Goal: Task Accomplishment & Management: Use online tool/utility

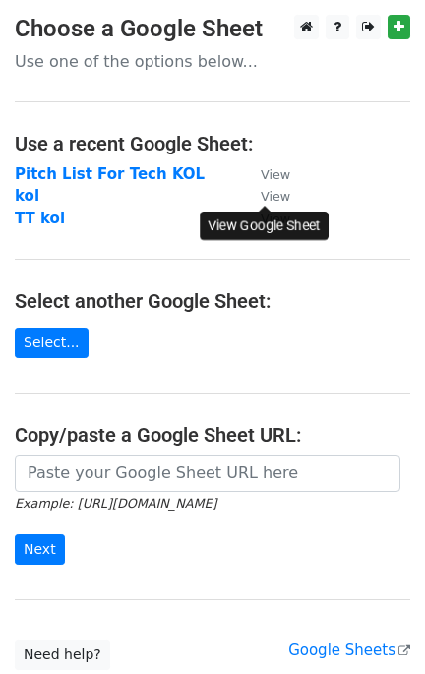
click at [276, 193] on small "View" at bounding box center [276, 196] width 30 height 15
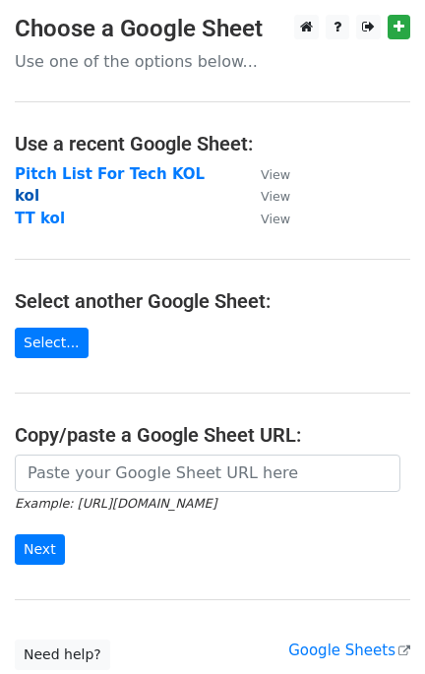
click at [15, 203] on strong "kol" at bounding box center [27, 196] width 25 height 18
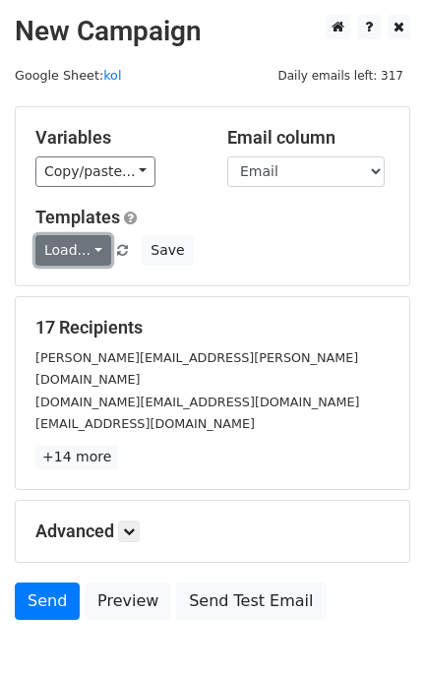
click at [79, 251] on link "Load..." at bounding box center [73, 250] width 76 height 31
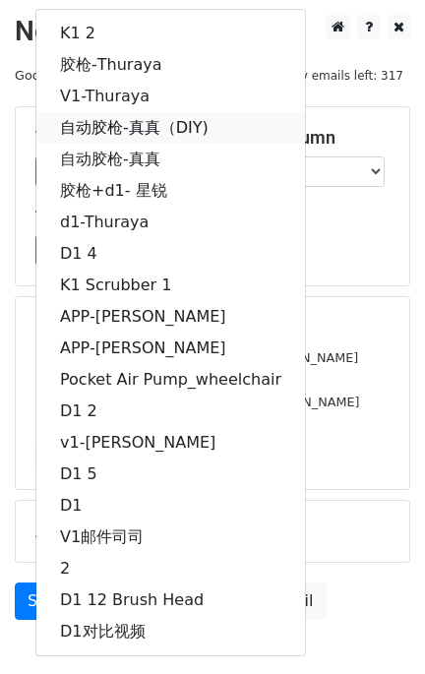
click at [200, 124] on link "自动胶枪-真真（DIY)" at bounding box center [170, 127] width 269 height 31
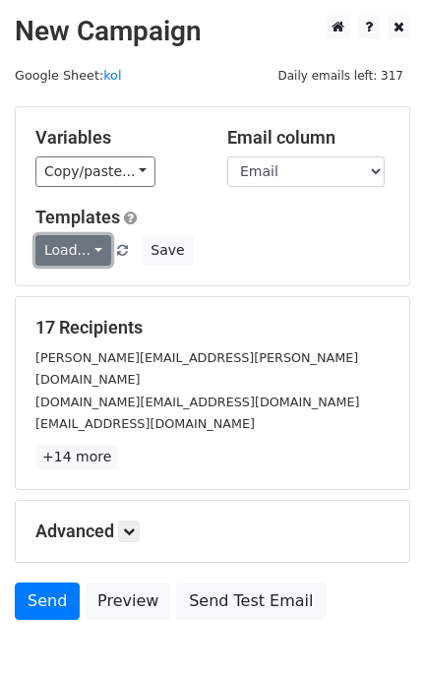
click at [57, 257] on link "Load..." at bounding box center [73, 250] width 76 height 31
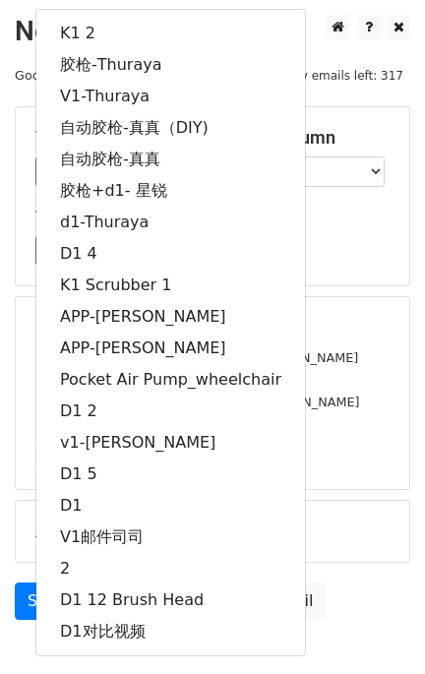
click at [306, 222] on h5 "Templates" at bounding box center [212, 218] width 354 height 22
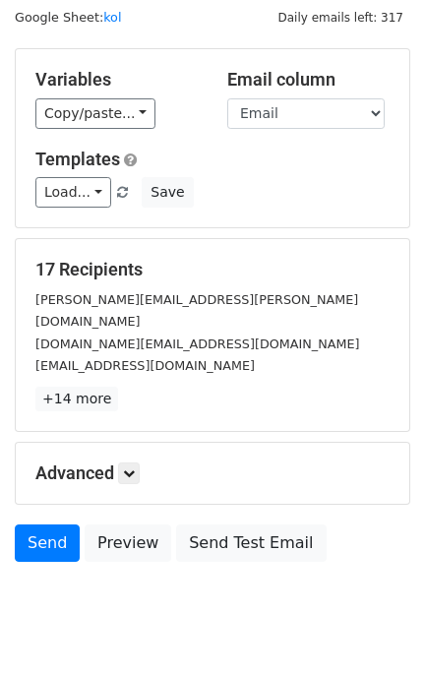
scroll to position [89, 0]
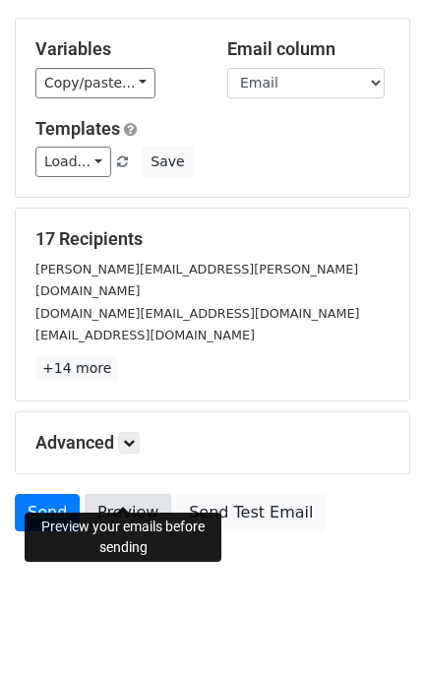
click at [144, 494] on link "Preview" at bounding box center [128, 512] width 87 height 37
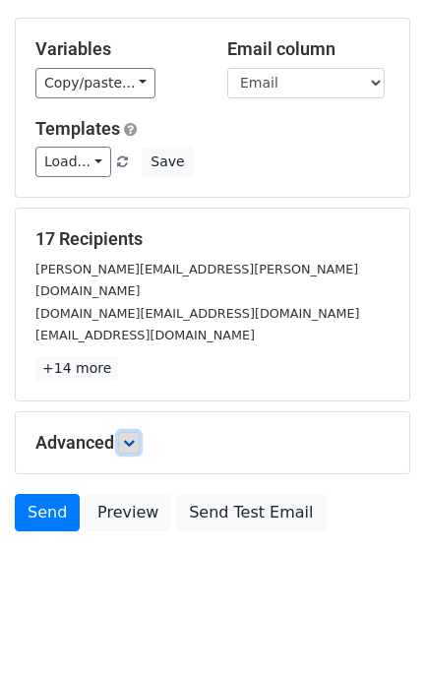
click at [134, 437] on icon at bounding box center [129, 443] width 12 height 12
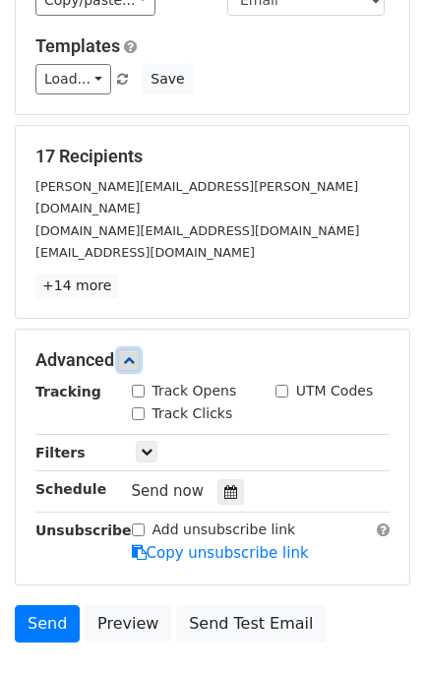
scroll to position [280, 0]
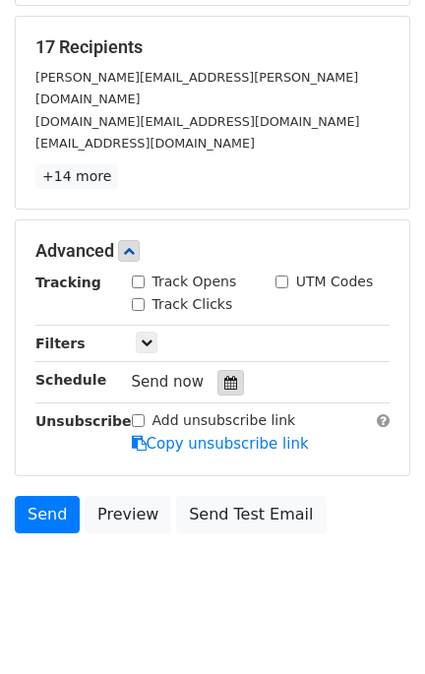
click at [224, 376] on icon at bounding box center [230, 383] width 13 height 14
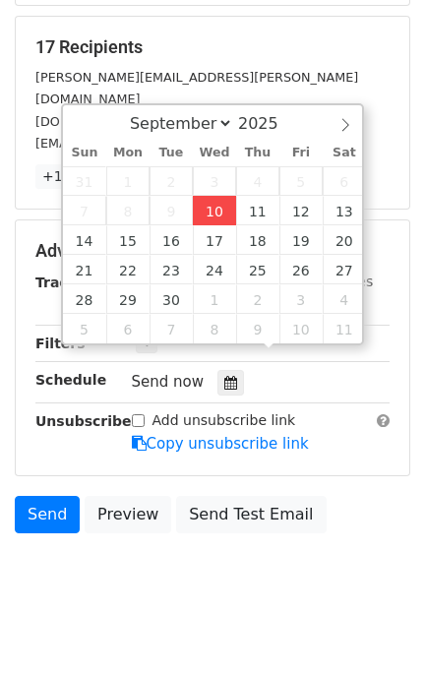
type input "[DATE] 17:51"
type input "05"
type input "51"
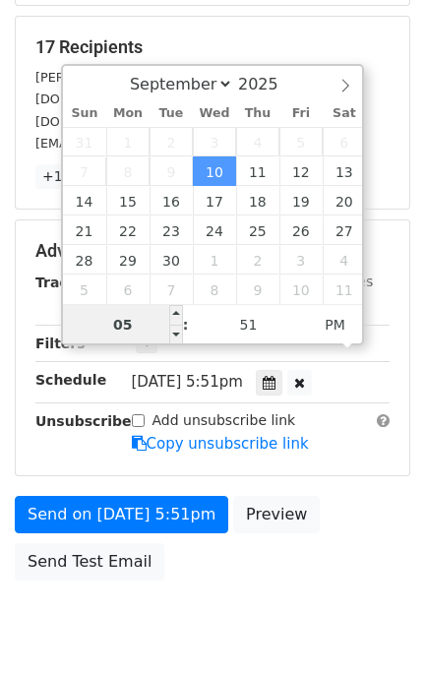
type input "9"
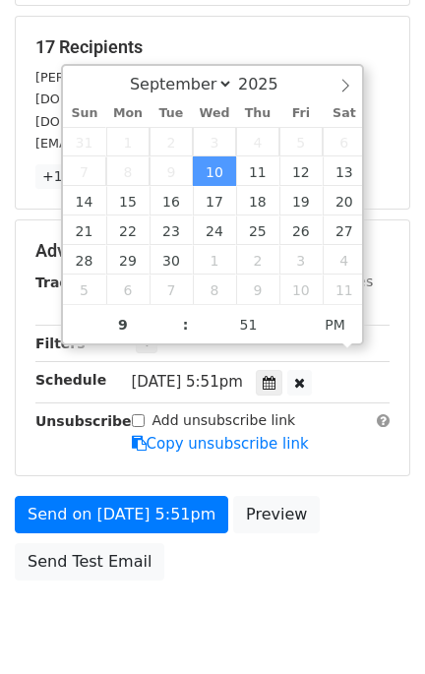
type input "[DATE] 21:51"
click at [399, 496] on div "Send on [DATE] 5:51pm Preview Send Test Email" at bounding box center [212, 543] width 425 height 94
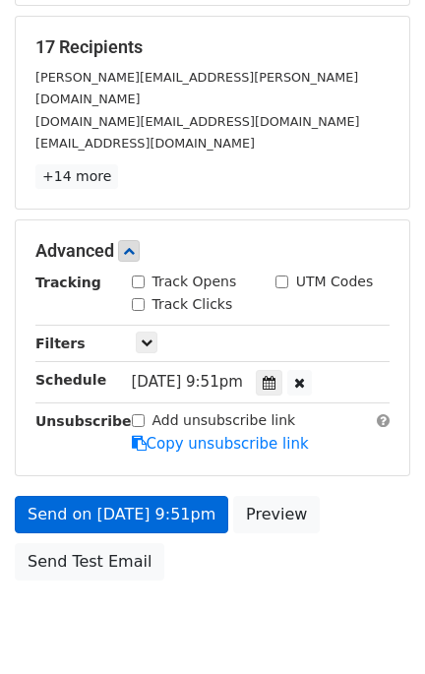
click at [171, 431] on div "Advanced Tracking Track Opens UTM Codes Track Clicks Filters Only include sprea…" at bounding box center [213, 347] width 394 height 255
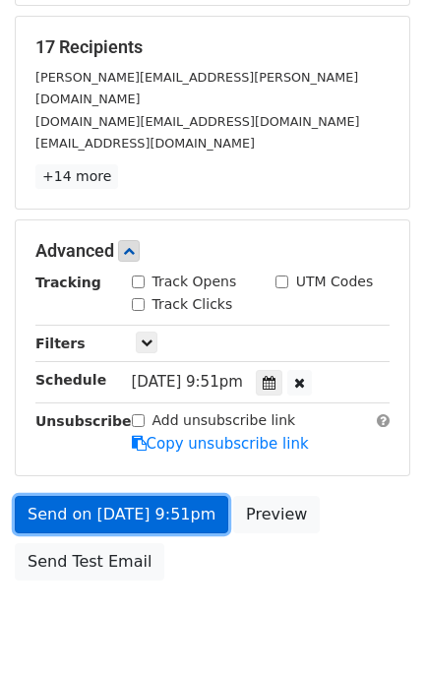
click at [174, 496] on link "Send on [DATE] 9:51pm" at bounding box center [122, 514] width 214 height 37
